Goal: Task Accomplishment & Management: Use online tool/utility

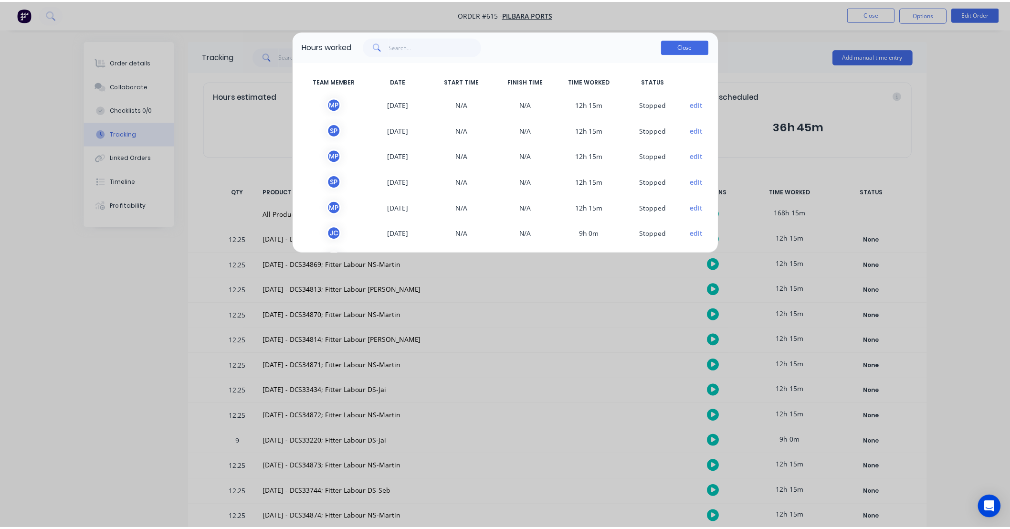
scroll to position [63, 0]
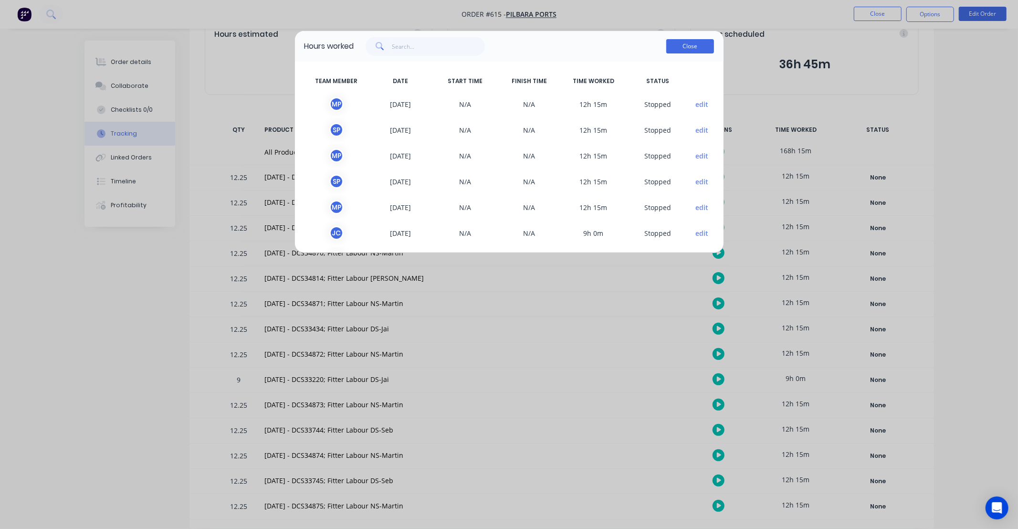
click at [684, 50] on button "Close" at bounding box center [690, 46] width 48 height 14
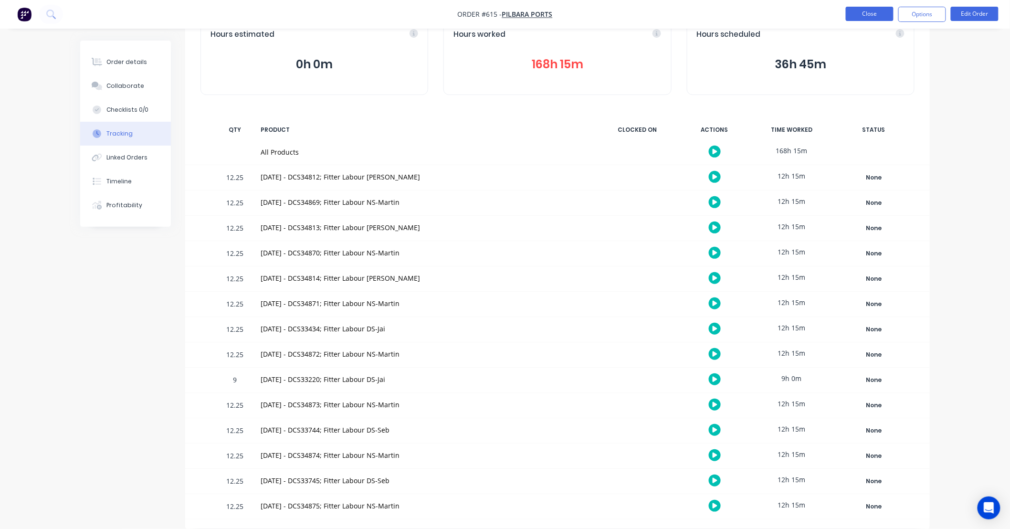
click at [856, 15] on button "Close" at bounding box center [870, 14] width 48 height 14
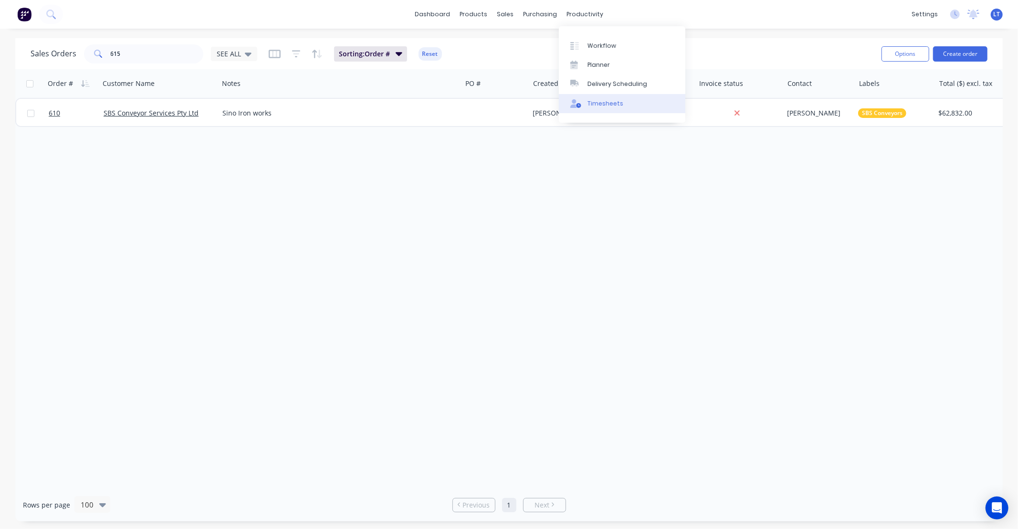
click at [607, 99] on div "Timesheets" at bounding box center [606, 103] width 36 height 9
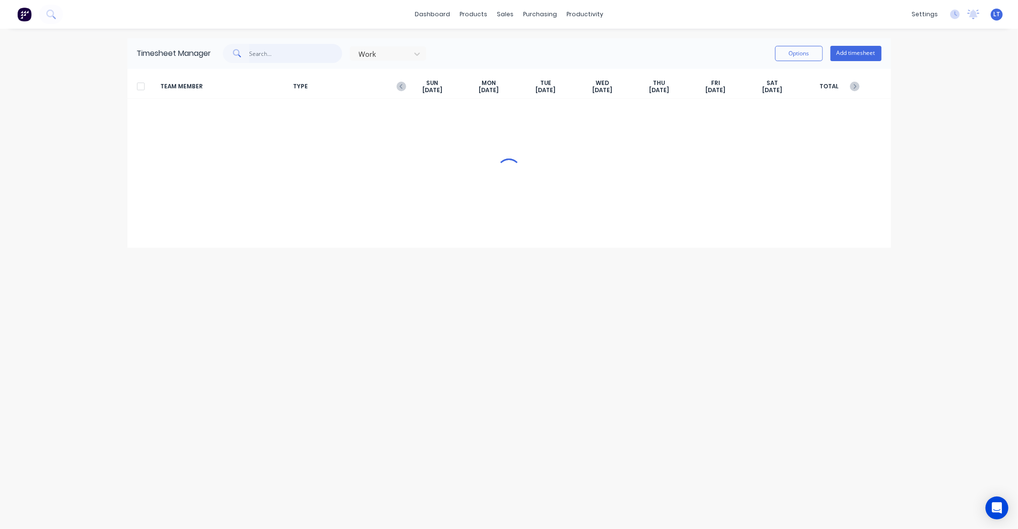
click at [281, 54] on input "text" at bounding box center [295, 53] width 93 height 19
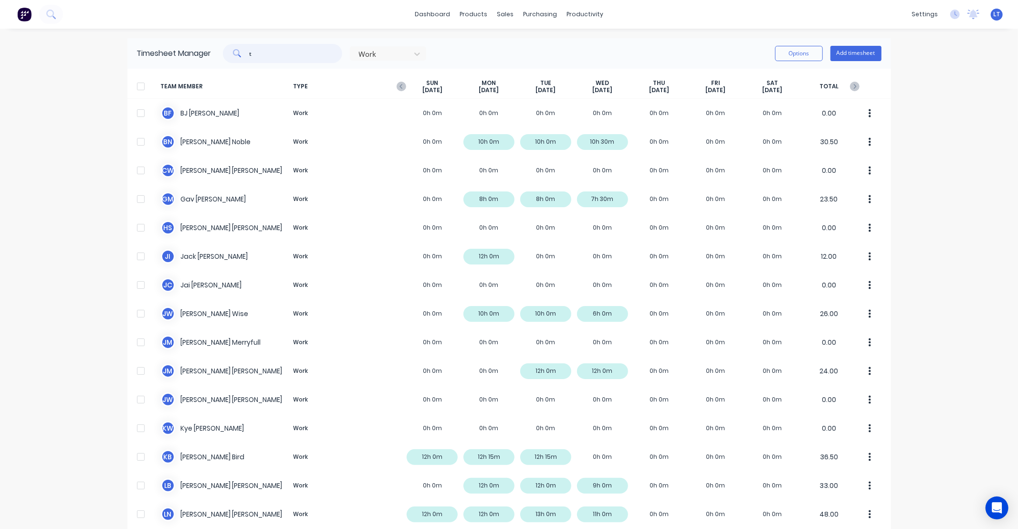
drag, startPoint x: 281, startPoint y: 54, endPoint x: 271, endPoint y: 53, distance: 9.6
click at [271, 53] on input "t" at bounding box center [295, 53] width 93 height 19
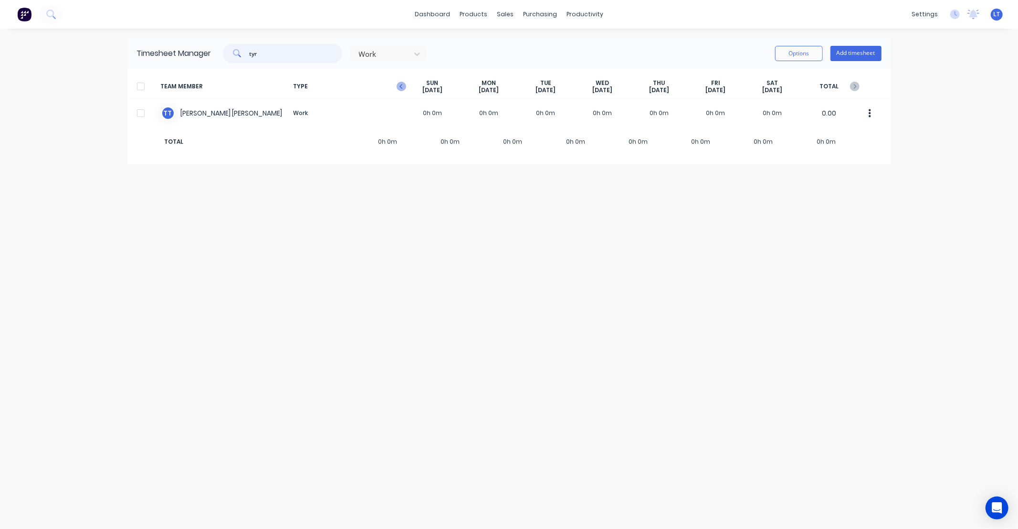
type input "tyr"
click at [400, 84] on icon "button" at bounding box center [402, 87] width 10 height 10
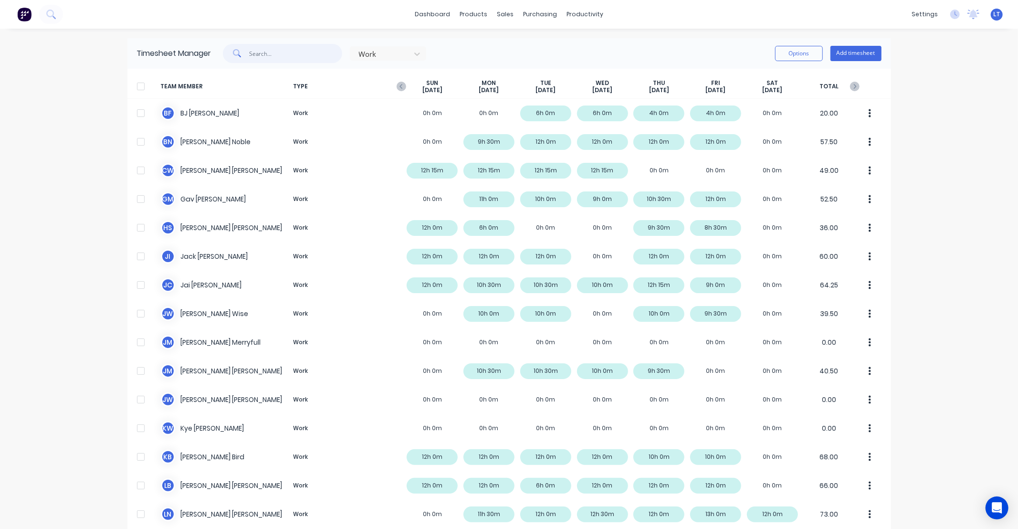
click at [301, 58] on input "text" at bounding box center [295, 53] width 93 height 19
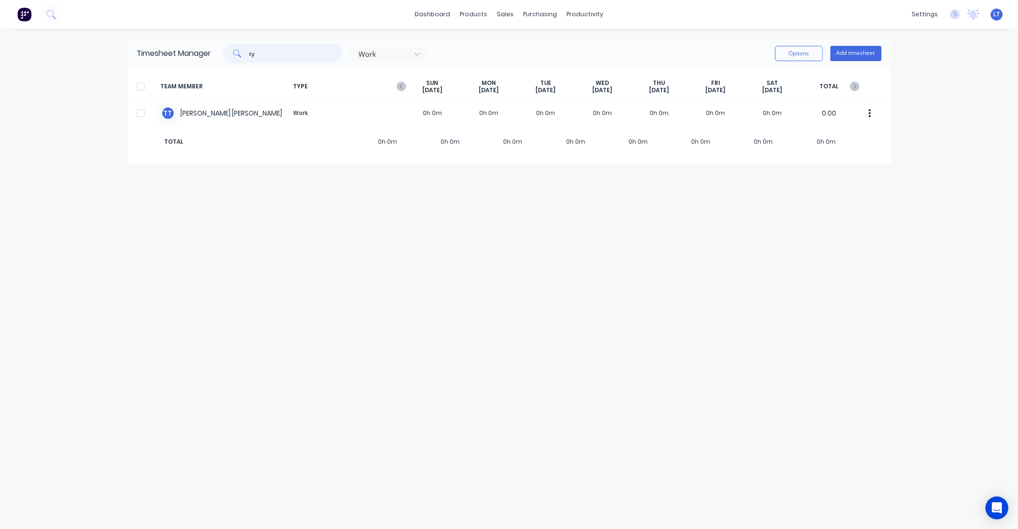
type input "ty"
